Goal: Task Accomplishment & Management: Manage account settings

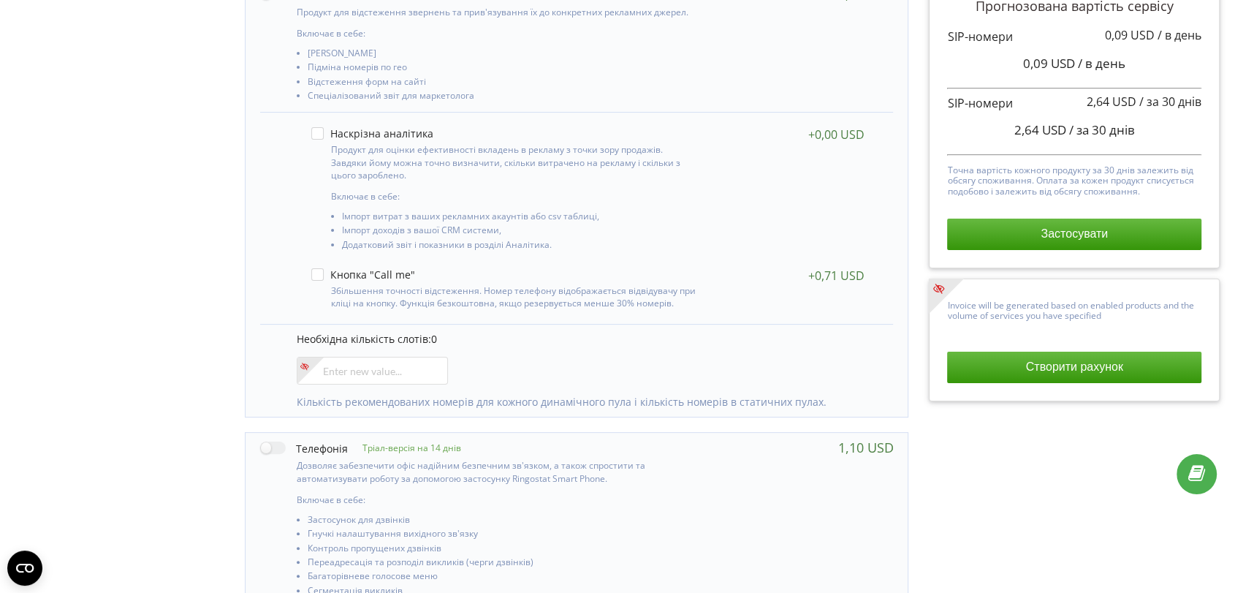
scroll to position [406, 0]
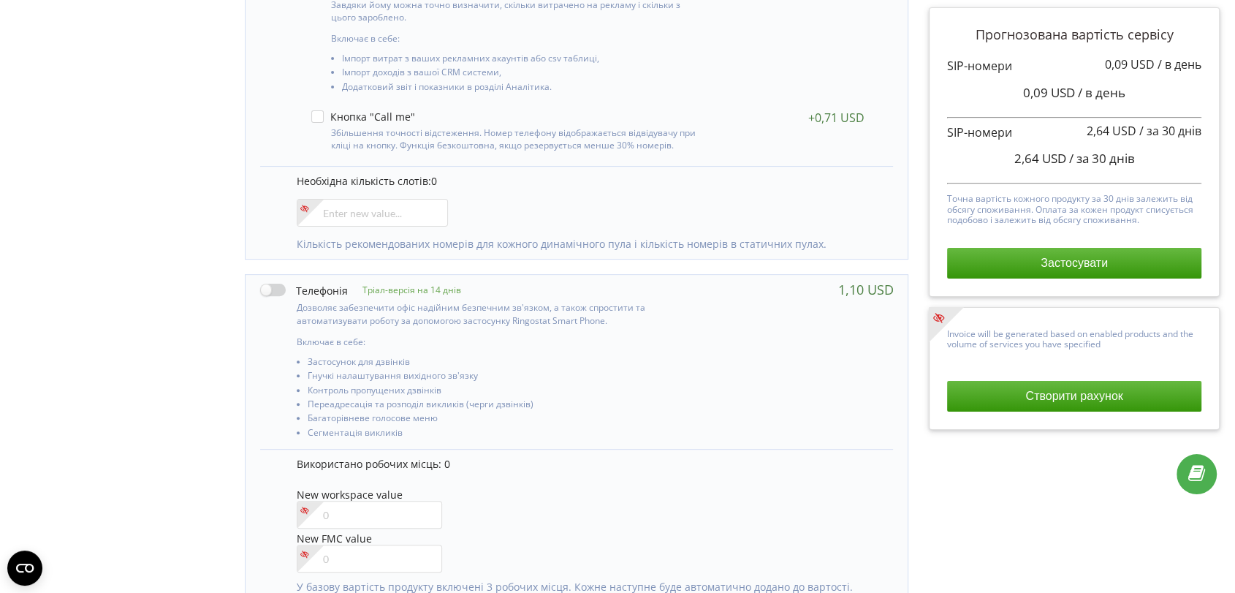
click at [269, 284] on label at bounding box center [304, 289] width 88 height 15
checkbox input "true"
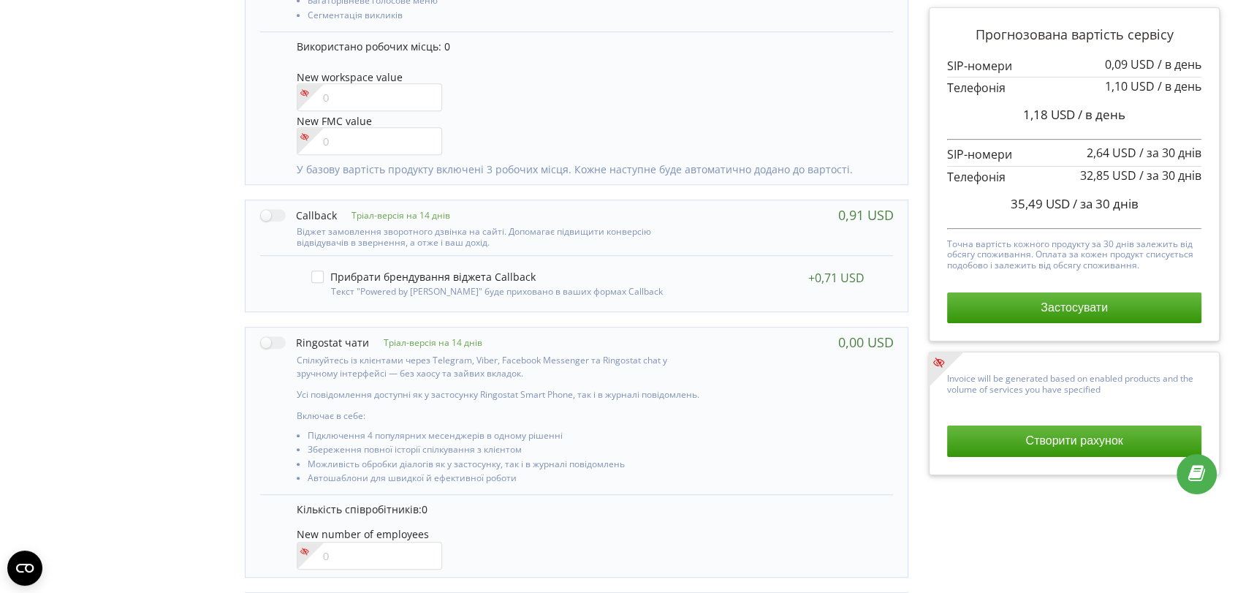
scroll to position [452, 0]
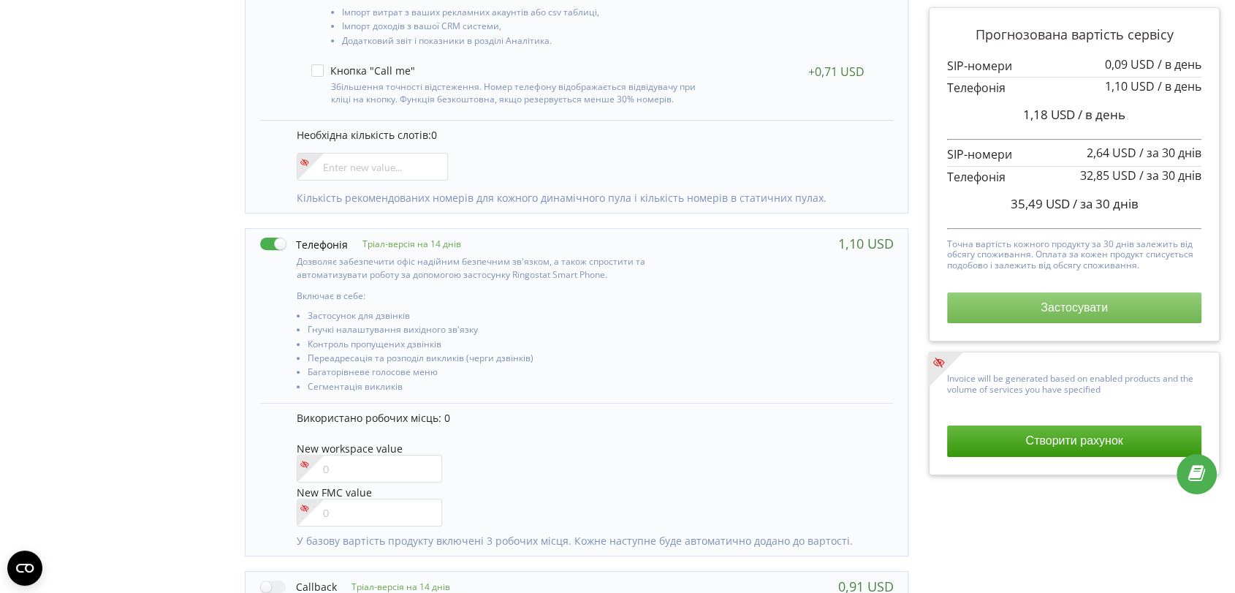
click at [1004, 308] on button "Застосувати" at bounding box center [1074, 307] width 254 height 31
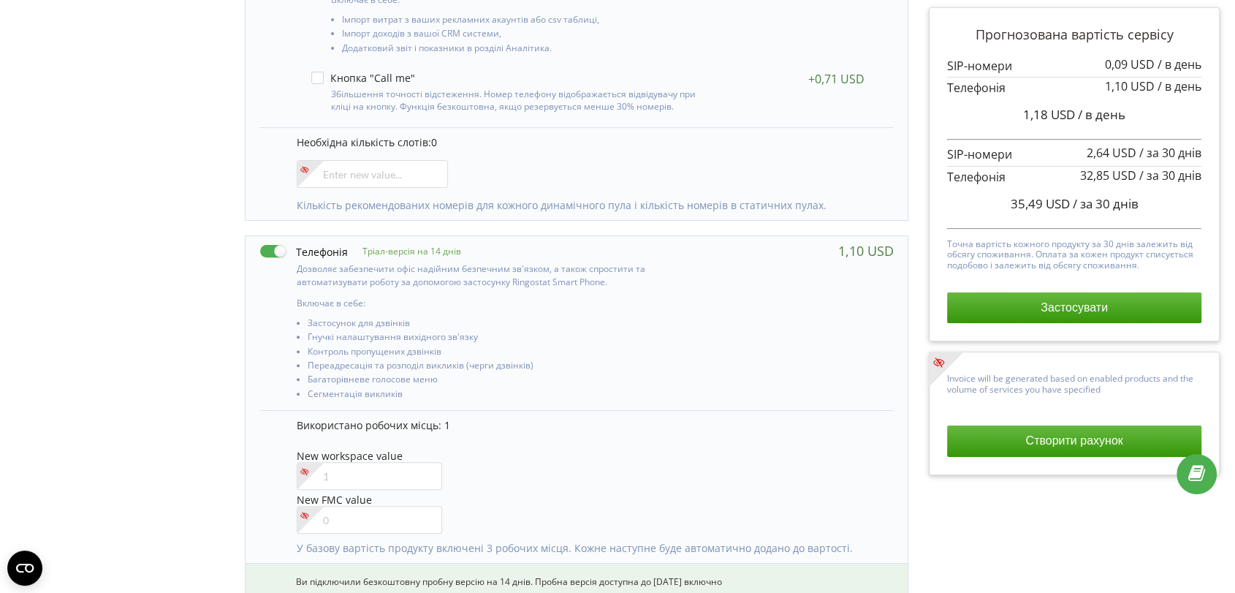
scroll to position [452, 0]
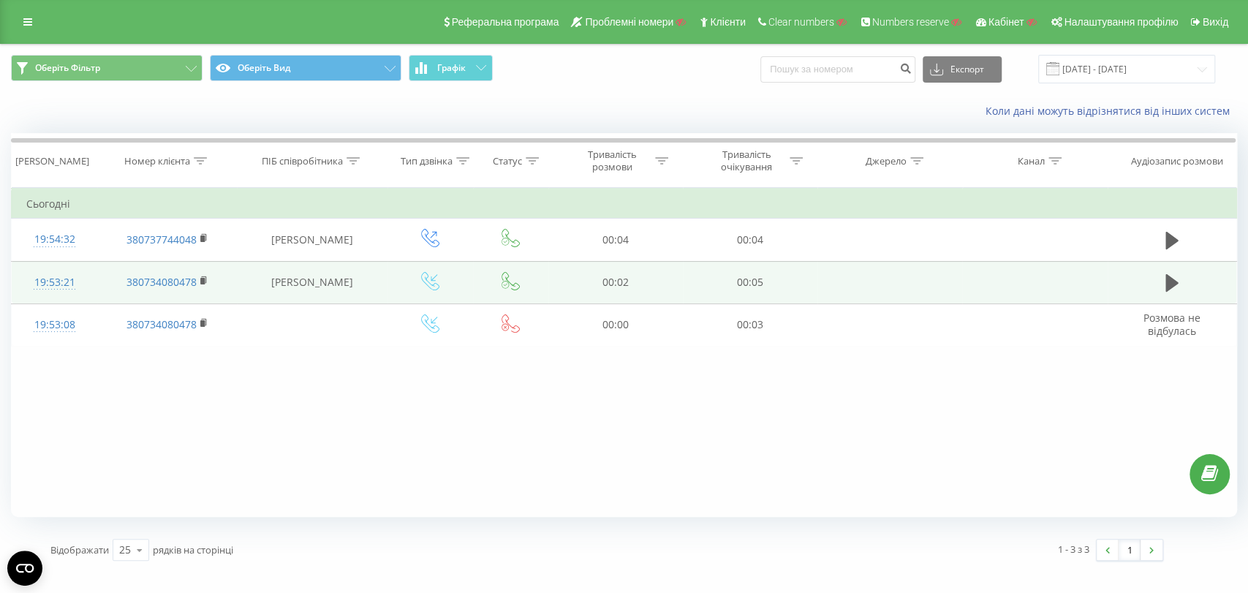
click at [59, 283] on div "19:53:21" at bounding box center [54, 282] width 56 height 29
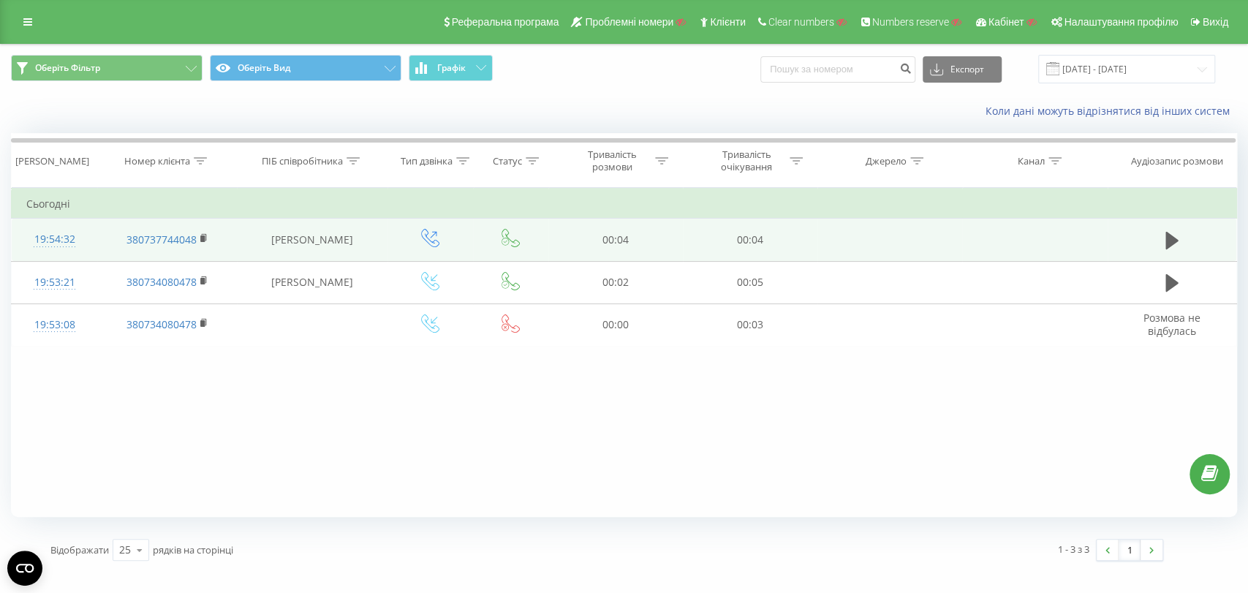
click at [56, 242] on div "19:54:32" at bounding box center [54, 239] width 56 height 29
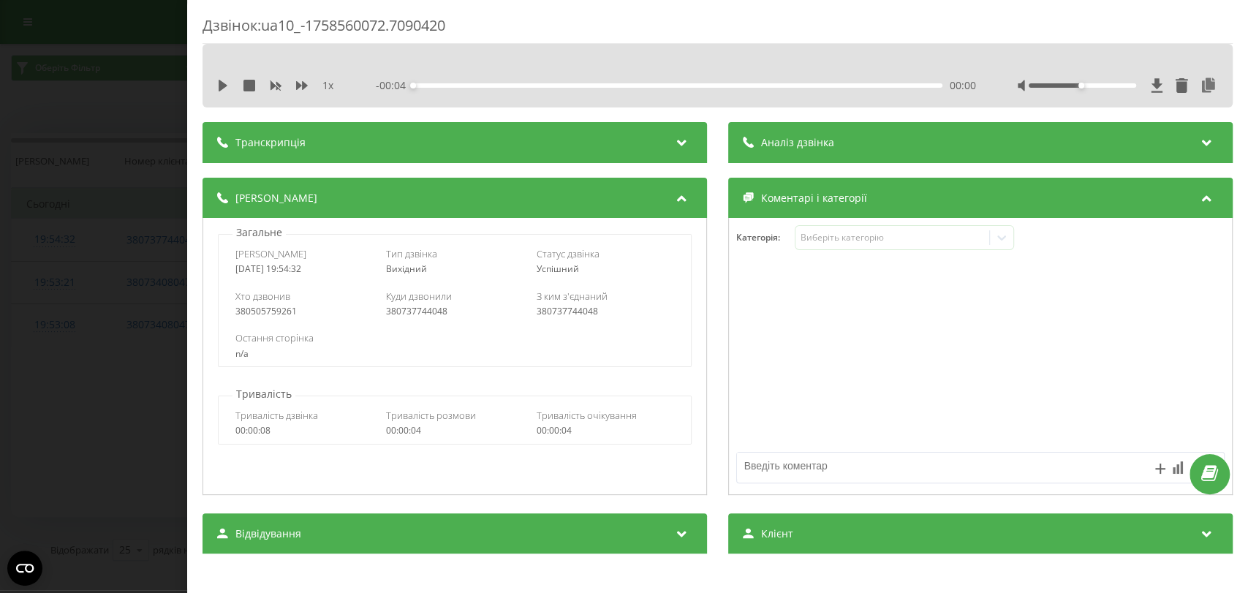
click at [143, 124] on div "Дзвінок : ua10_-1758560072.7090420 1 x - 00:04 00:00 00:00 Транскрипція Для AI-…" at bounding box center [624, 296] width 1248 height 593
